Goal: Task Accomplishment & Management: Complete application form

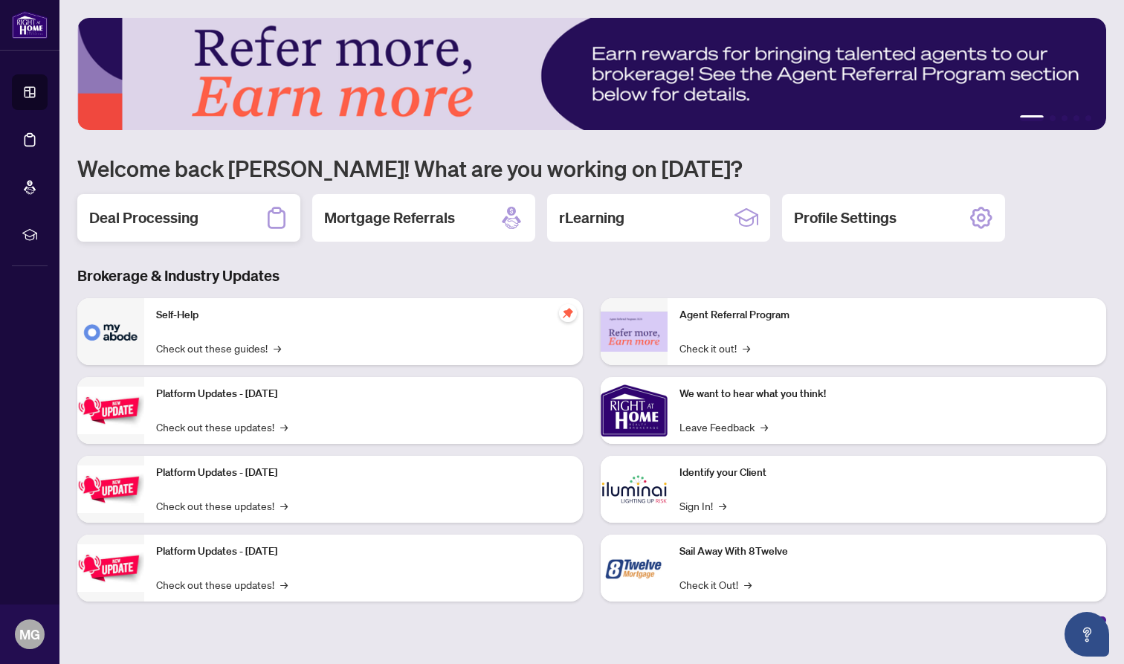
click at [153, 221] on h2 "Deal Processing" at bounding box center [143, 217] width 109 height 21
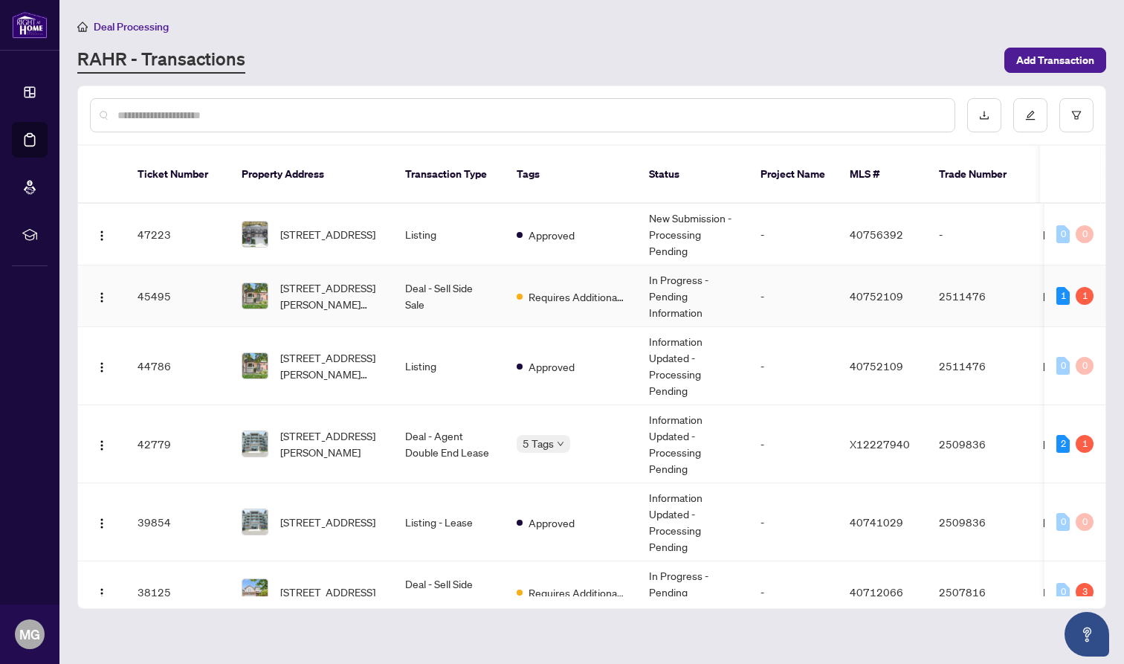
click at [769, 294] on td "-" at bounding box center [793, 296] width 89 height 62
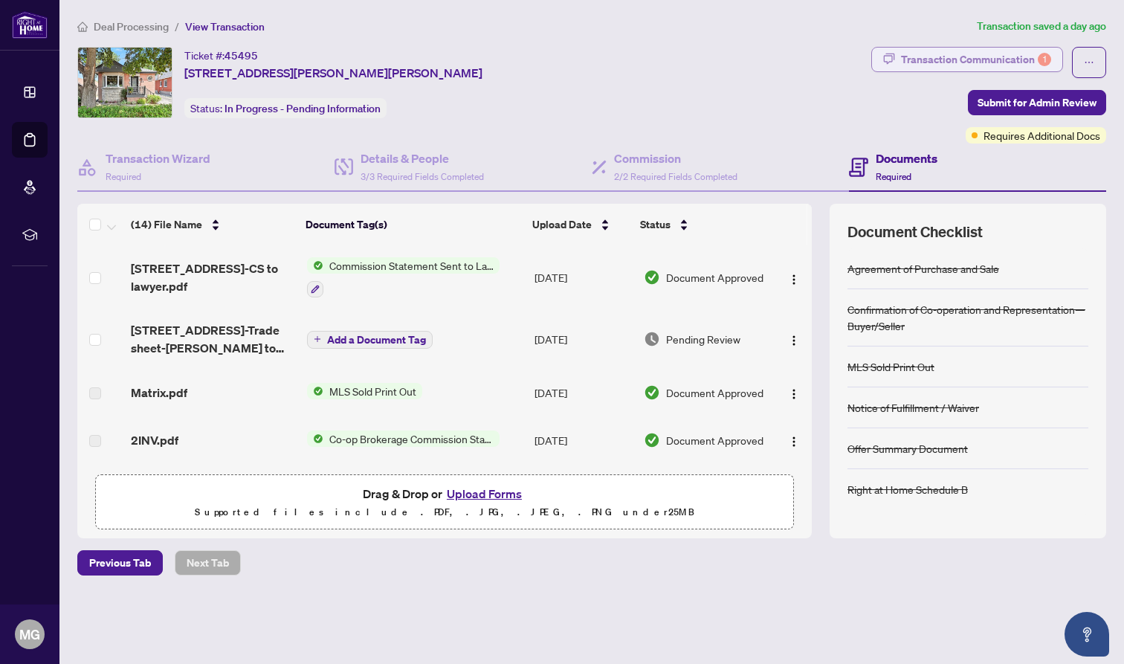
click at [961, 58] on div "Transaction Communication 1" at bounding box center [976, 60] width 150 height 24
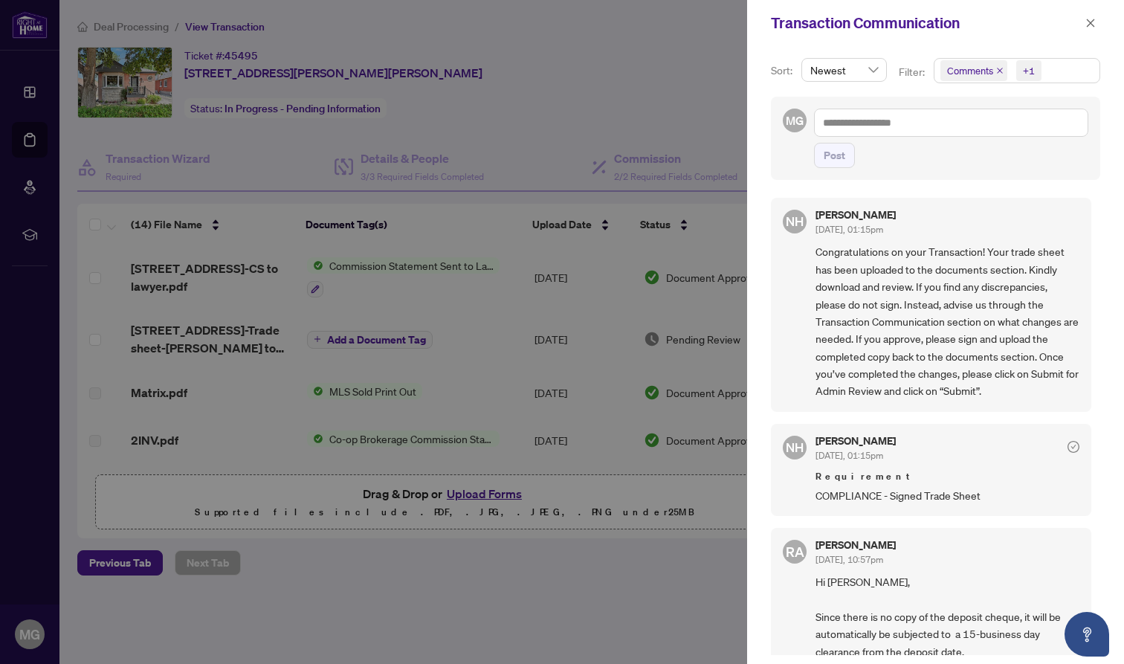
click at [498, 316] on div at bounding box center [562, 332] width 1124 height 664
click at [1084, 22] on button "button" at bounding box center [1090, 23] width 19 height 18
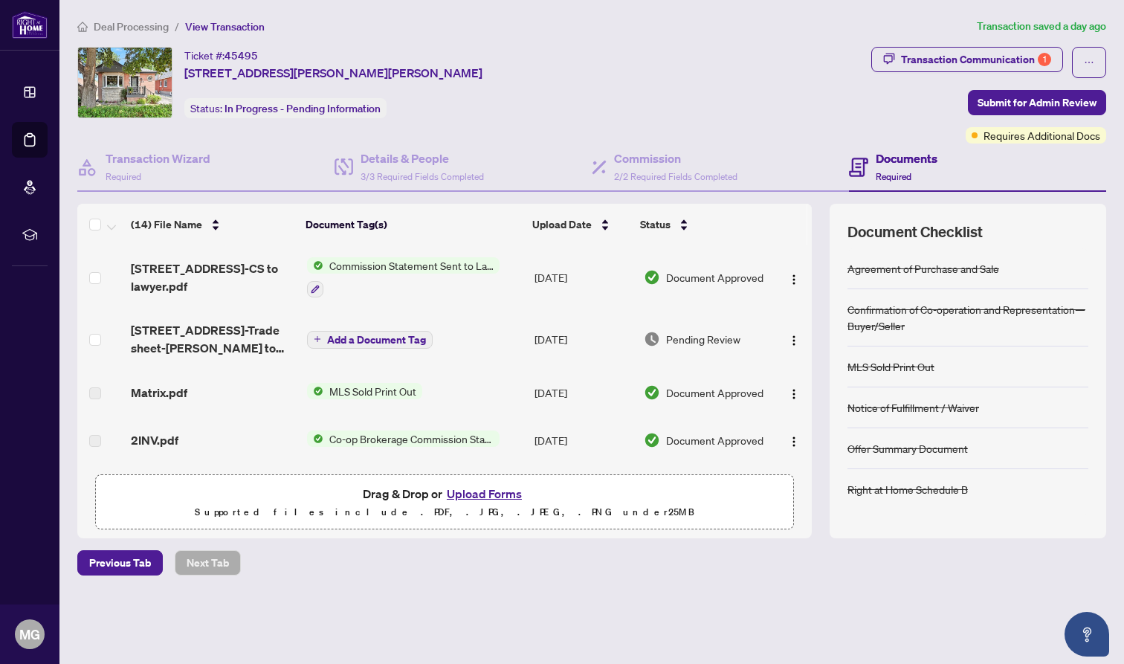
click at [481, 349] on td "Add a Document Tag" at bounding box center [414, 338] width 227 height 59
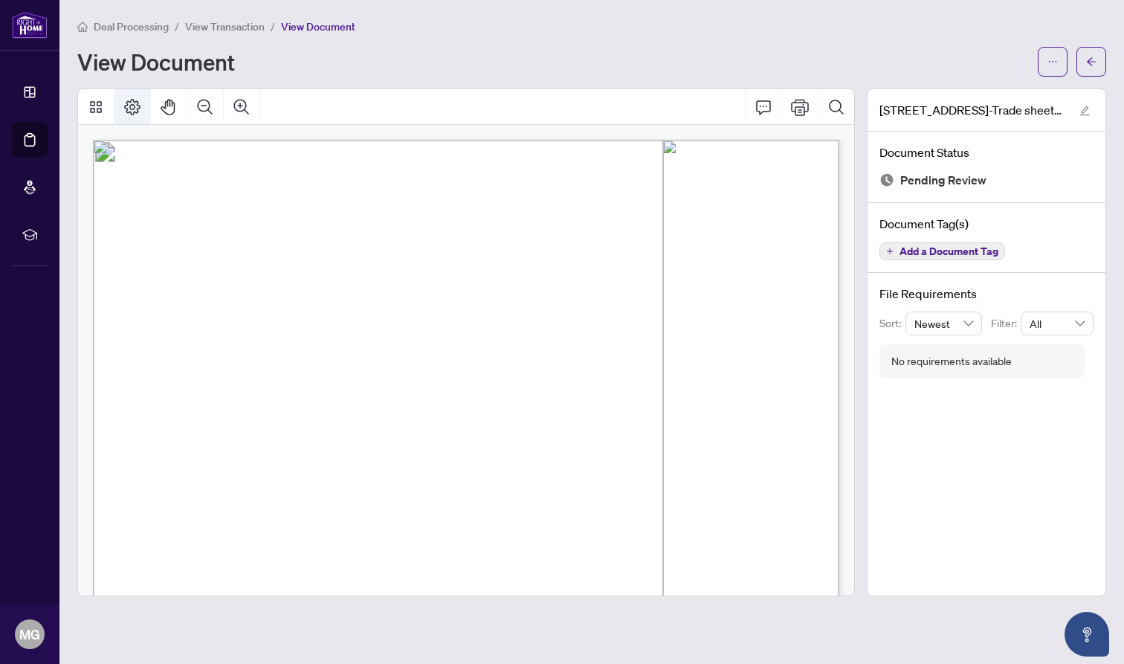
click at [136, 106] on icon "Page Layout" at bounding box center [132, 107] width 18 height 18
click at [1054, 58] on icon "ellipsis" at bounding box center [1052, 61] width 10 height 10
click at [979, 97] on span "Download" at bounding box center [999, 93] width 113 height 16
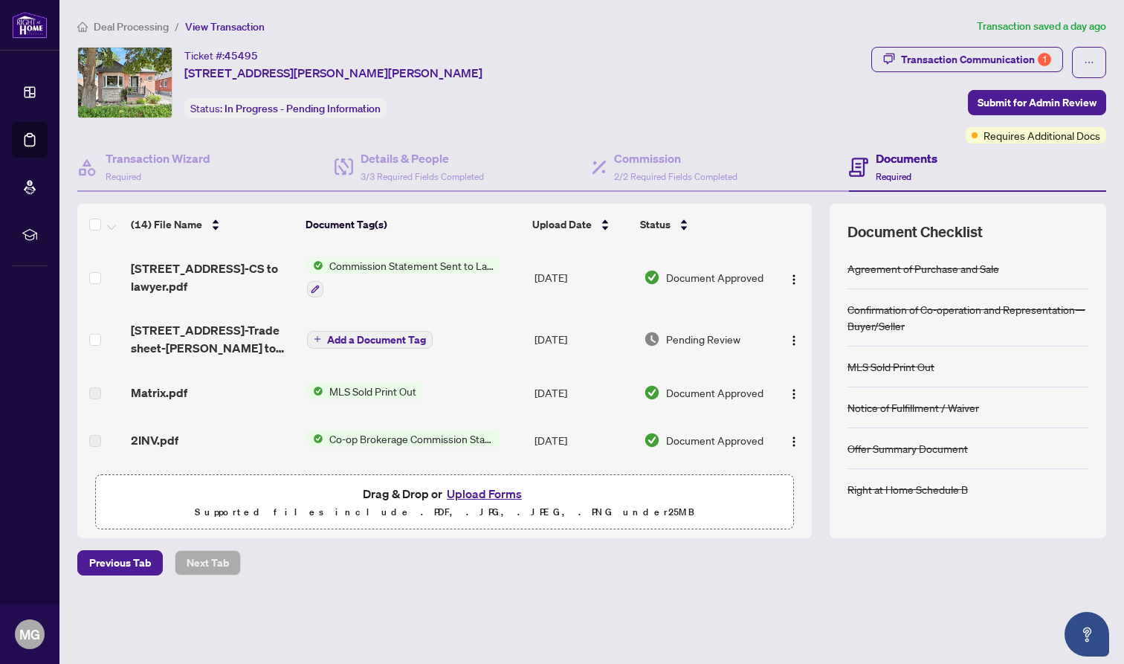
click at [473, 489] on button "Upload Forms" at bounding box center [484, 493] width 84 height 19
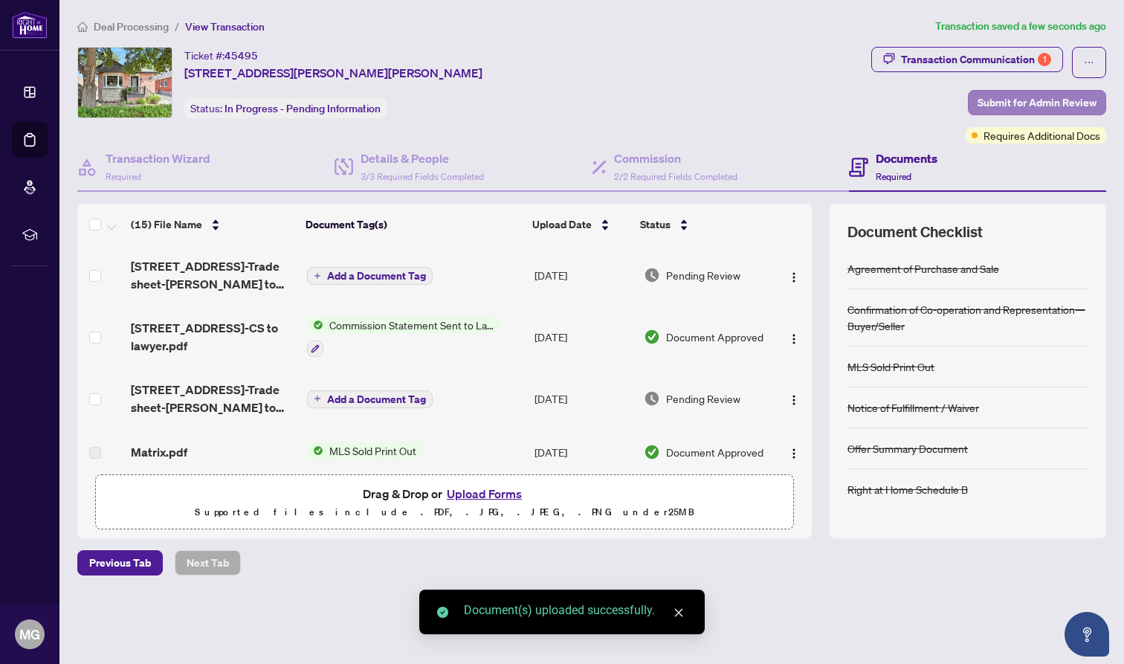
click at [1052, 101] on span "Submit for Admin Review" at bounding box center [1037, 103] width 119 height 24
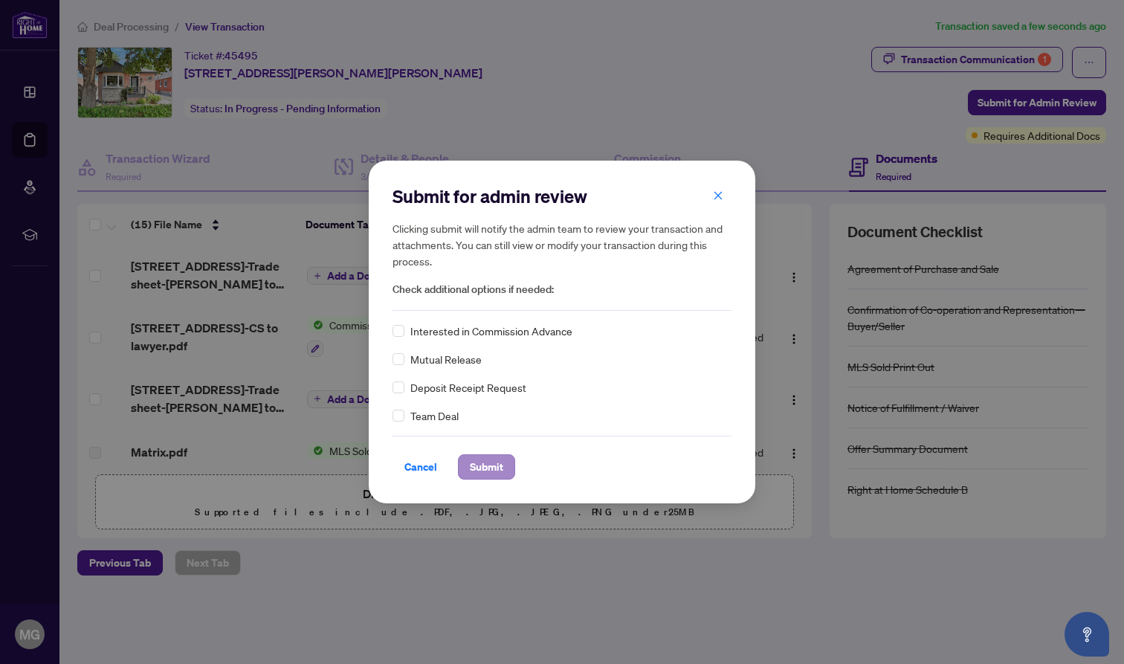
click at [491, 468] on span "Submit" at bounding box center [486, 467] width 33 height 24
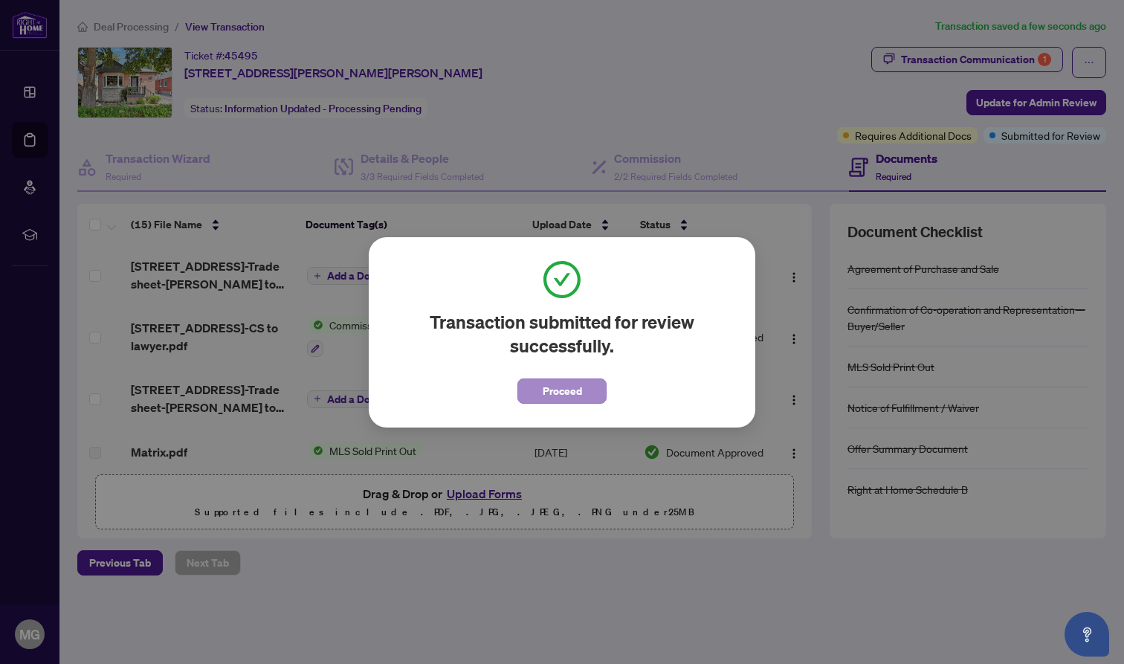
click at [547, 399] on span "Proceed" at bounding box center [562, 391] width 39 height 24
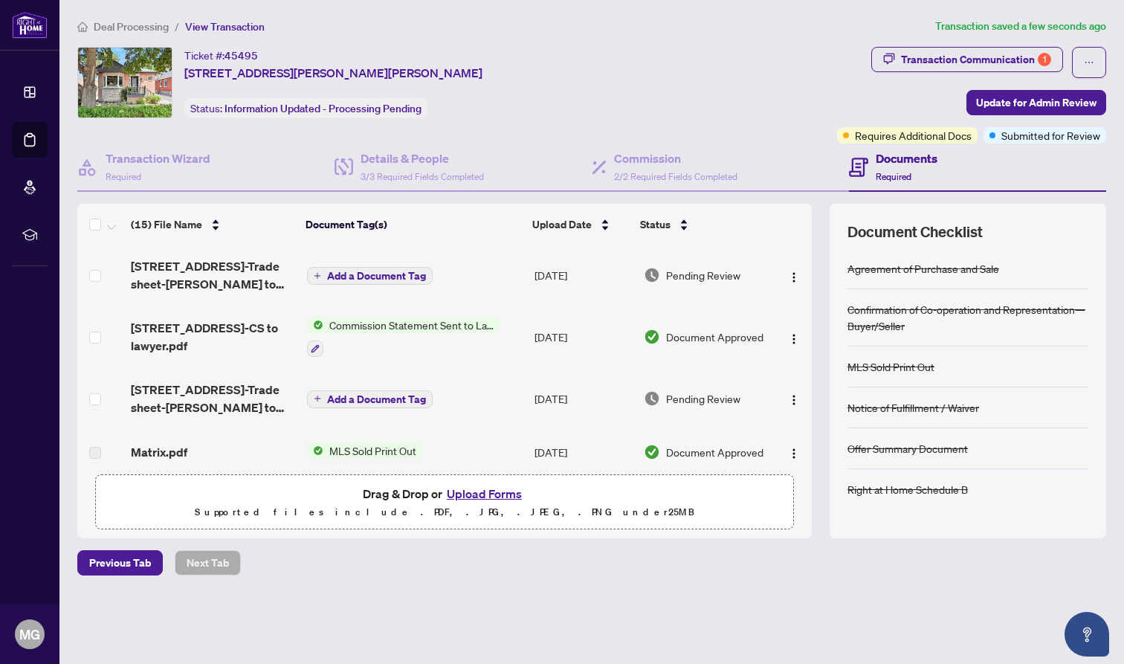
click at [410, 317] on span "Commission Statement Sent to Lawyer" at bounding box center [411, 325] width 176 height 16
click at [419, 348] on div at bounding box center [403, 348] width 193 height 18
click at [315, 345] on icon "button" at bounding box center [315, 348] width 8 height 8
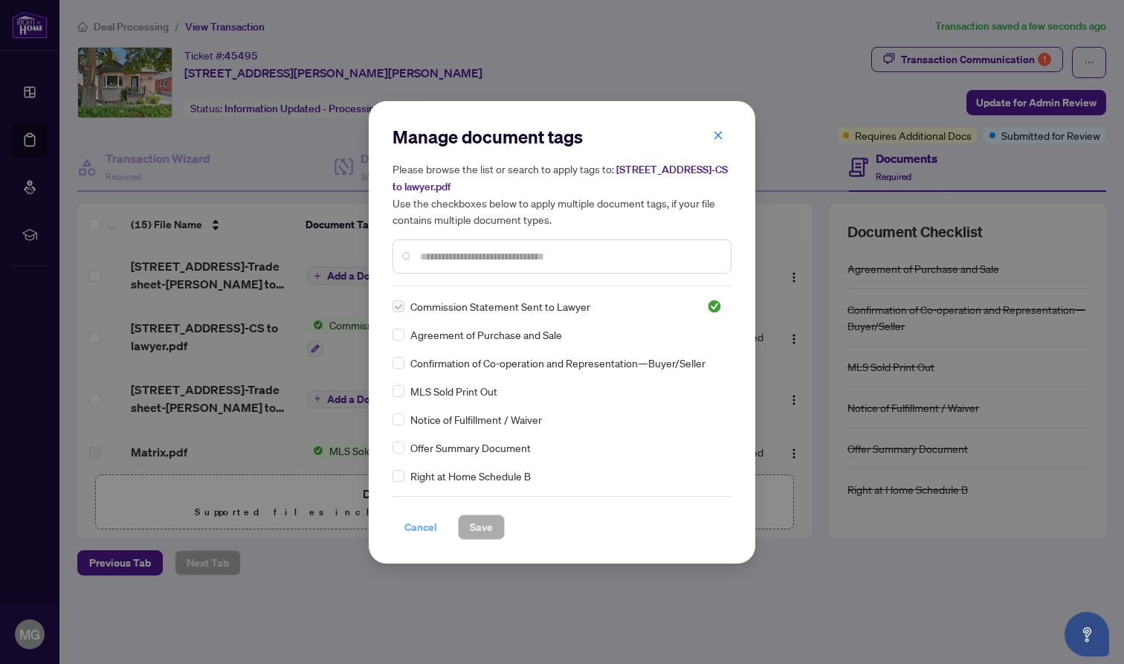
click at [424, 523] on span "Cancel" at bounding box center [420, 527] width 33 height 24
